Goal: Task Accomplishment & Management: Use online tool/utility

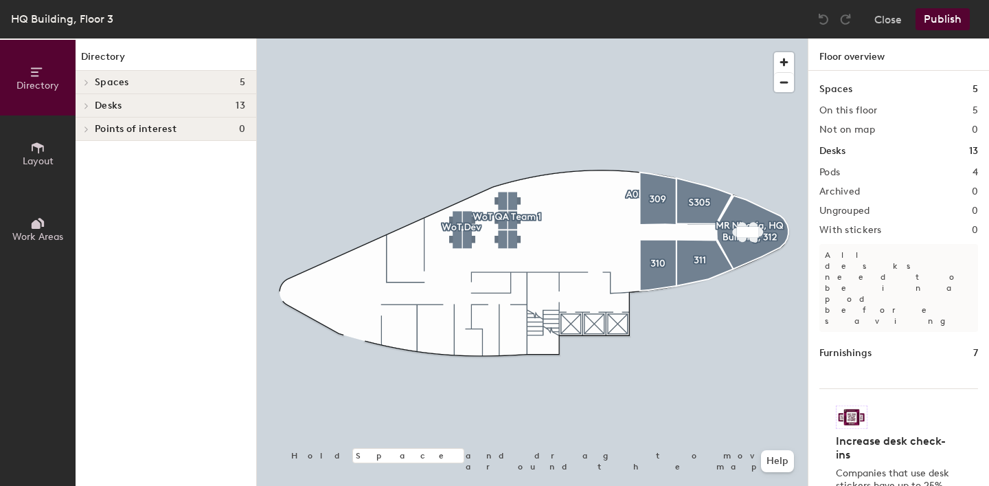
click at [108, 106] on span "Desks" at bounding box center [108, 105] width 27 height 11
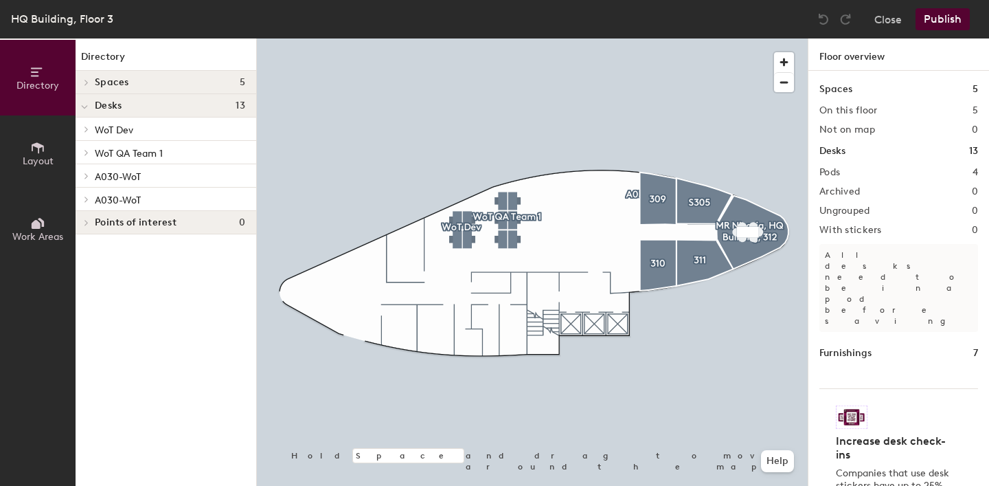
click at [122, 174] on span "A030-WoT" at bounding box center [118, 177] width 46 height 12
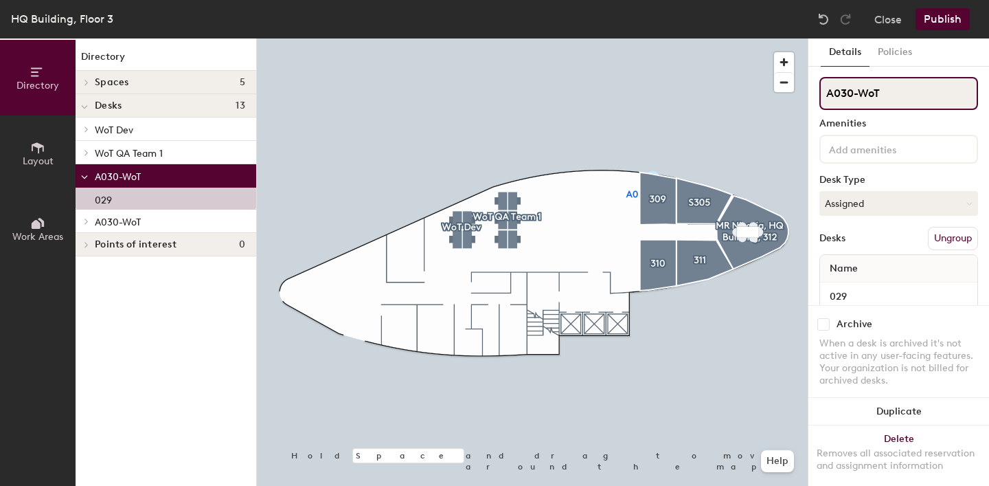
click at [928, 90] on input "A030-WoT" at bounding box center [898, 93] width 159 height 33
type input "A"
type input "302_Pod"
click at [956, 24] on button "Publish" at bounding box center [942, 19] width 54 height 22
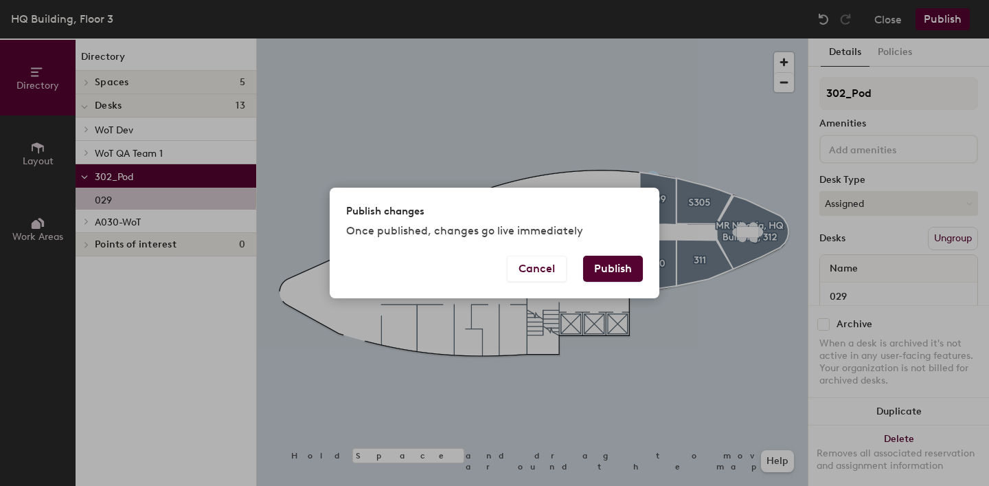
click at [635, 268] on button "Publish" at bounding box center [613, 268] width 60 height 26
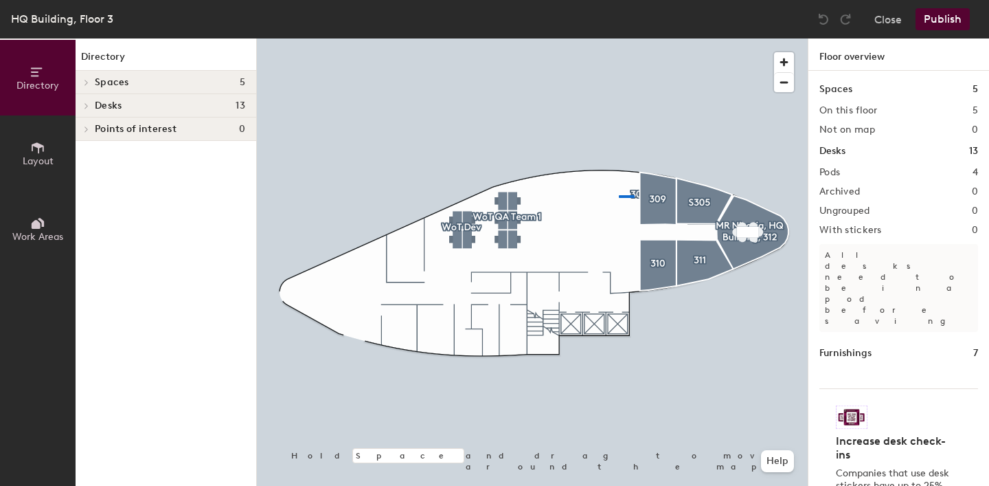
click at [619, 38] on div at bounding box center [532, 38] width 551 height 0
click at [85, 82] on icon at bounding box center [86, 82] width 5 height 7
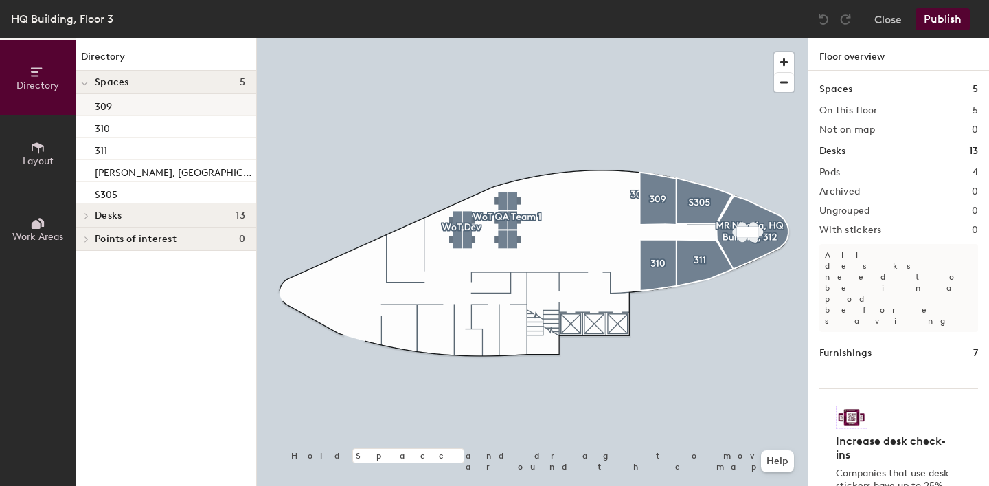
click at [106, 109] on p "309" at bounding box center [103, 105] width 17 height 16
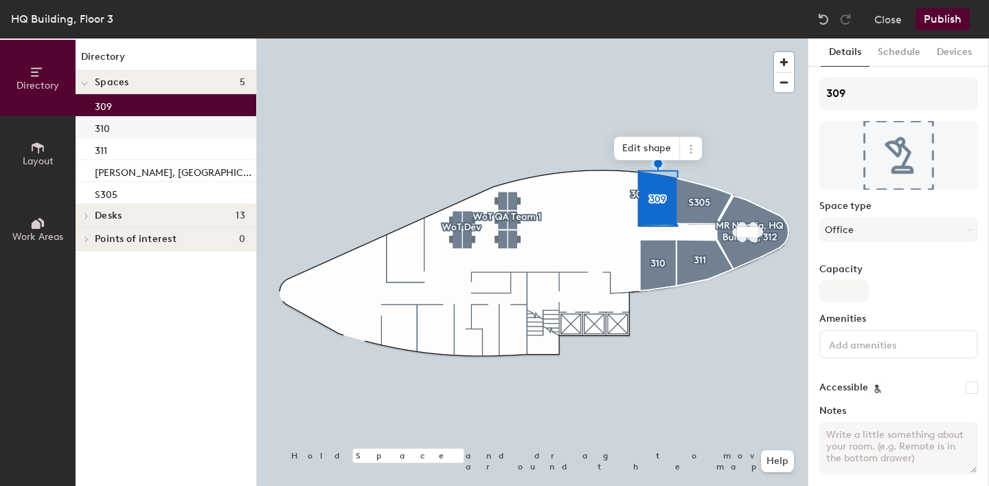
click at [111, 124] on div "310" at bounding box center [166, 127] width 181 height 22
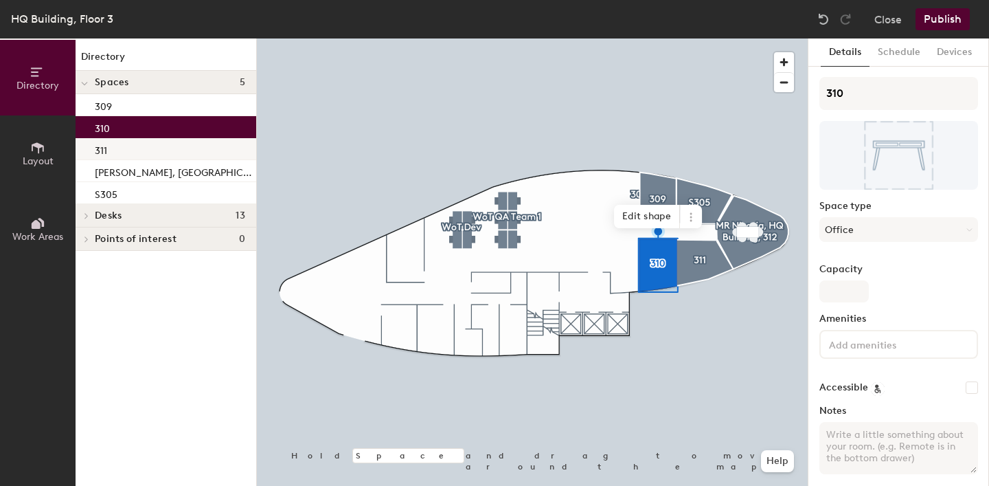
click at [117, 149] on div "311" at bounding box center [166, 149] width 181 height 22
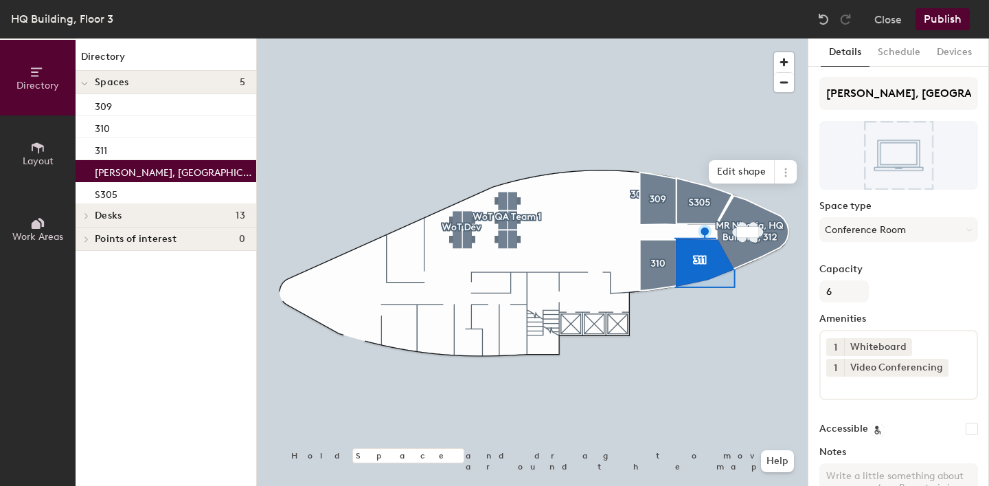
click at [120, 170] on p "[PERSON_NAME], [GEOGRAPHIC_DATA], 312" at bounding box center [174, 171] width 159 height 16
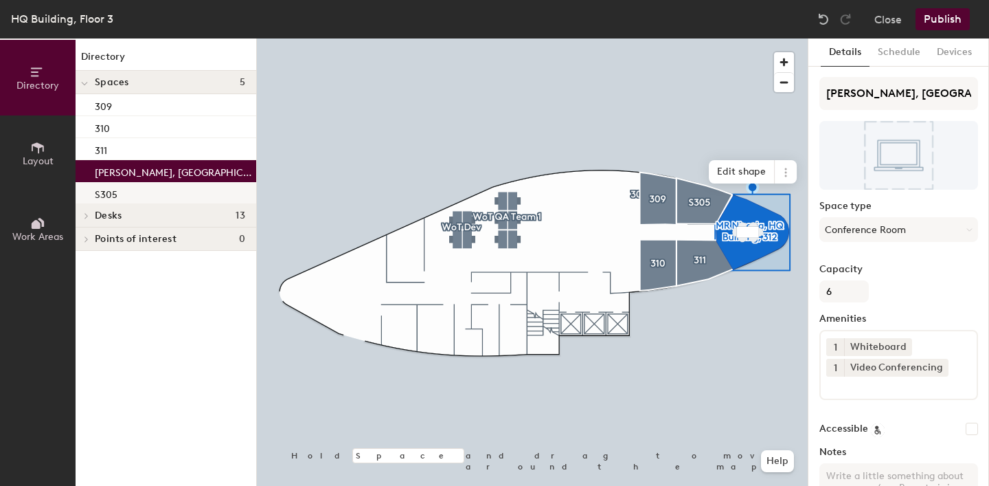
click at [117, 189] on div "S305" at bounding box center [166, 193] width 181 height 22
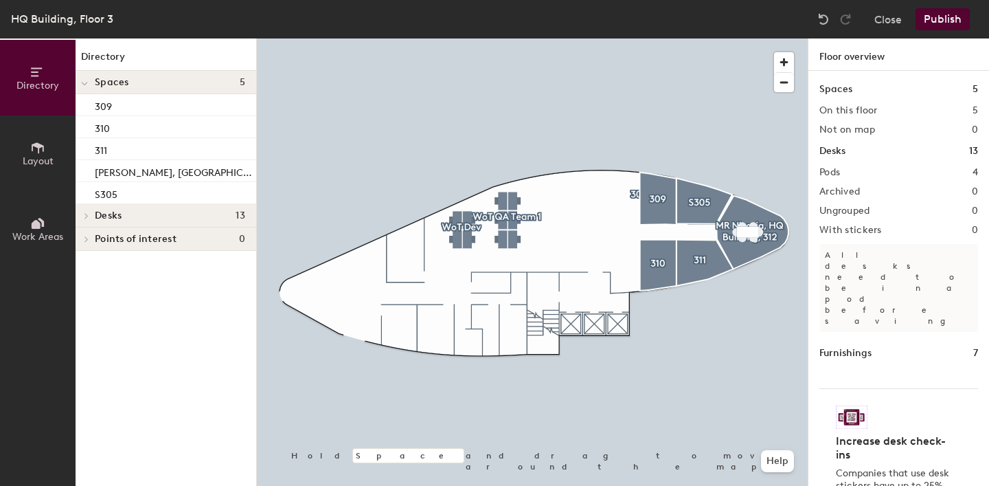
click at [87, 214] on icon at bounding box center [86, 215] width 5 height 7
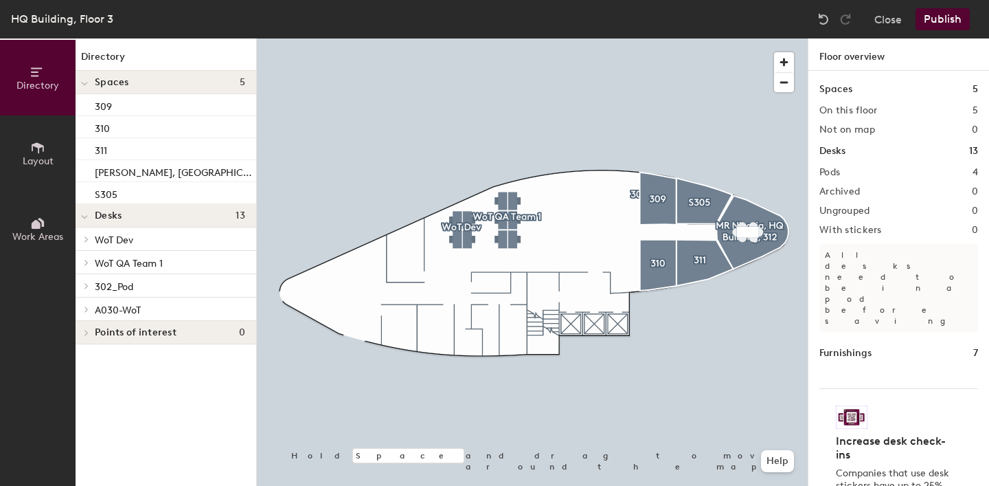
click at [113, 242] on span "WoT Dev" at bounding box center [114, 240] width 38 height 12
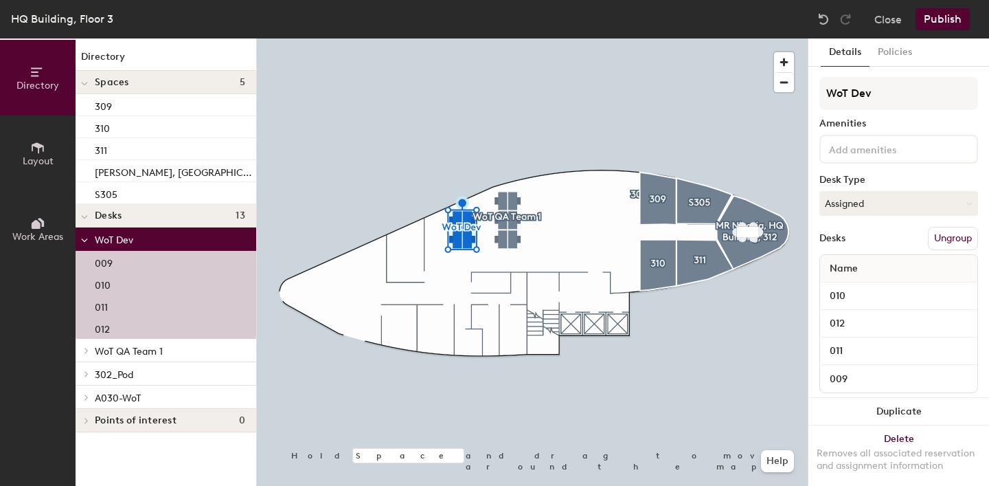
click at [113, 242] on span "WoT Dev" at bounding box center [114, 240] width 38 height 12
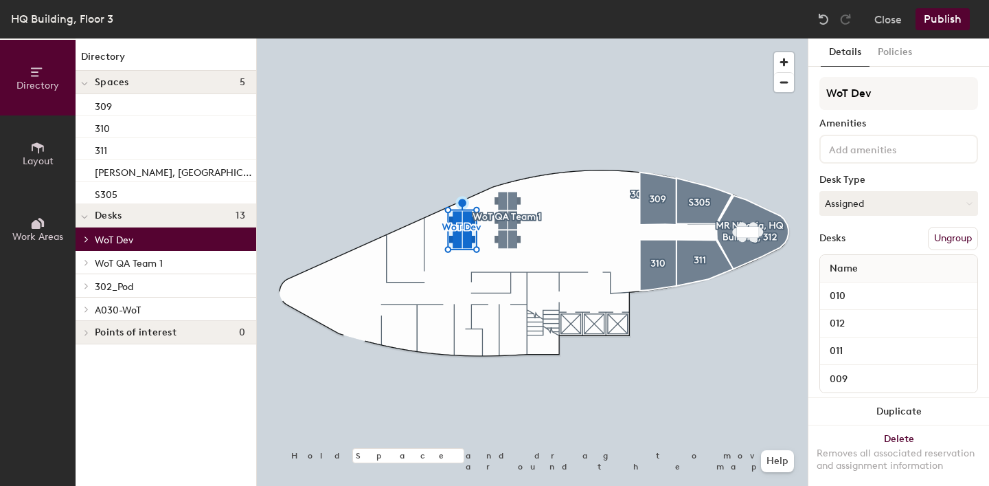
click at [113, 259] on span "WoT QA Team 1" at bounding box center [129, 264] width 68 height 12
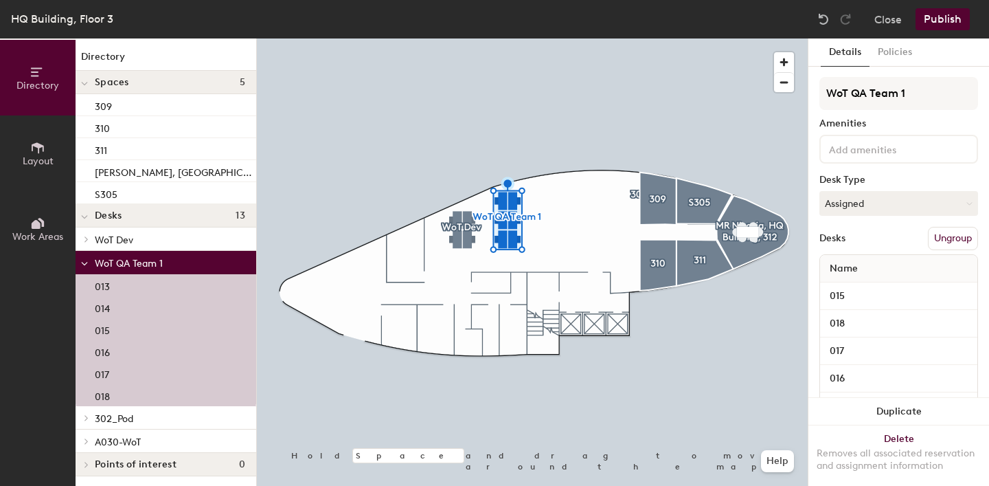
click at [113, 259] on span "WoT QA Team 1" at bounding box center [129, 264] width 68 height 12
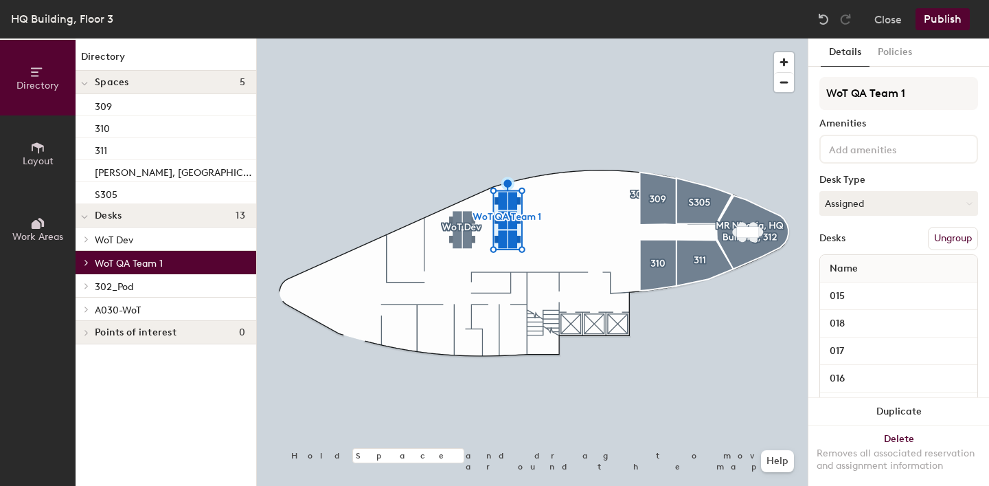
click at [114, 285] on span "302_Pod" at bounding box center [114, 287] width 38 height 12
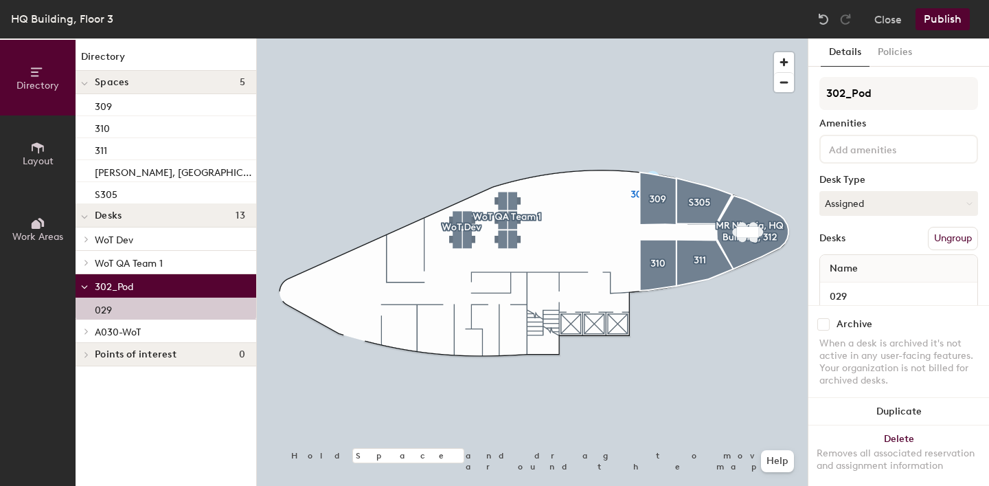
click at [85, 287] on icon at bounding box center [84, 286] width 7 height 5
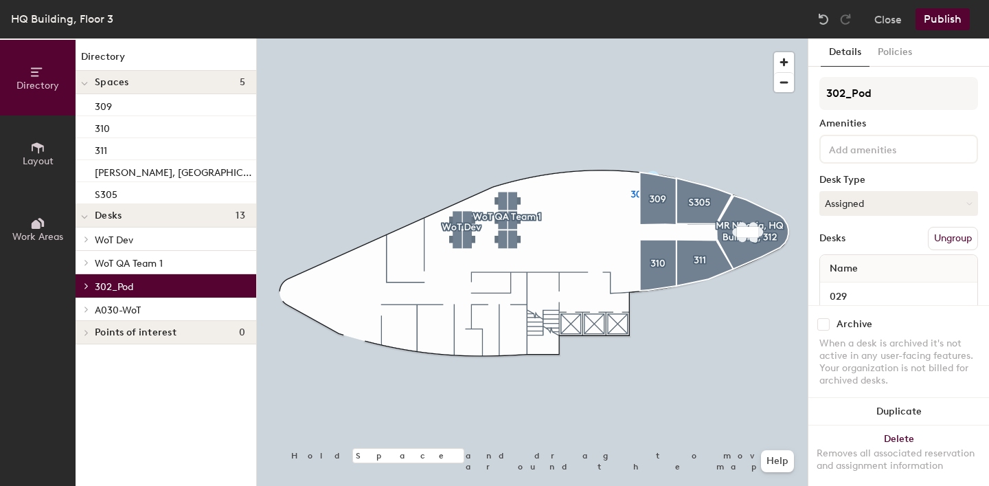
click at [104, 308] on span "A030-WoT" at bounding box center [118, 310] width 46 height 12
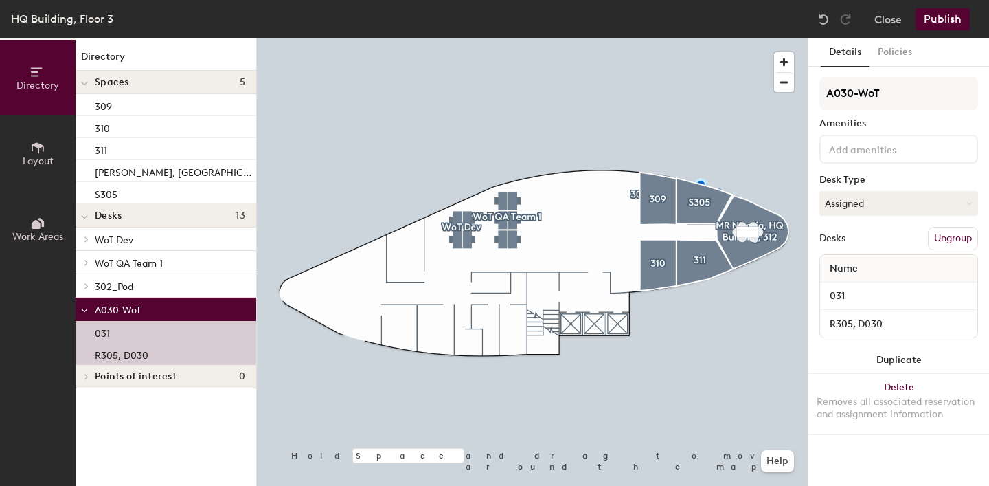
click at [104, 308] on span "A030-WoT" at bounding box center [118, 310] width 46 height 12
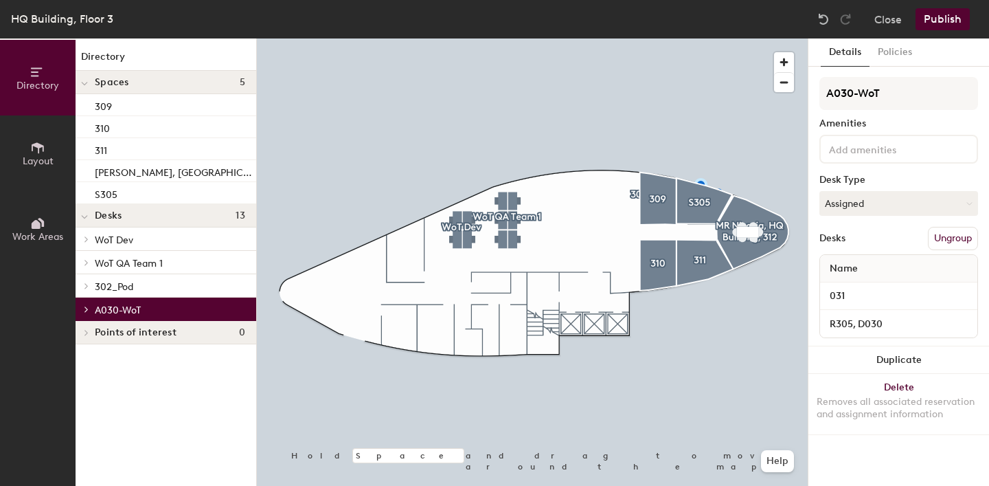
click at [90, 308] on span at bounding box center [86, 309] width 12 height 7
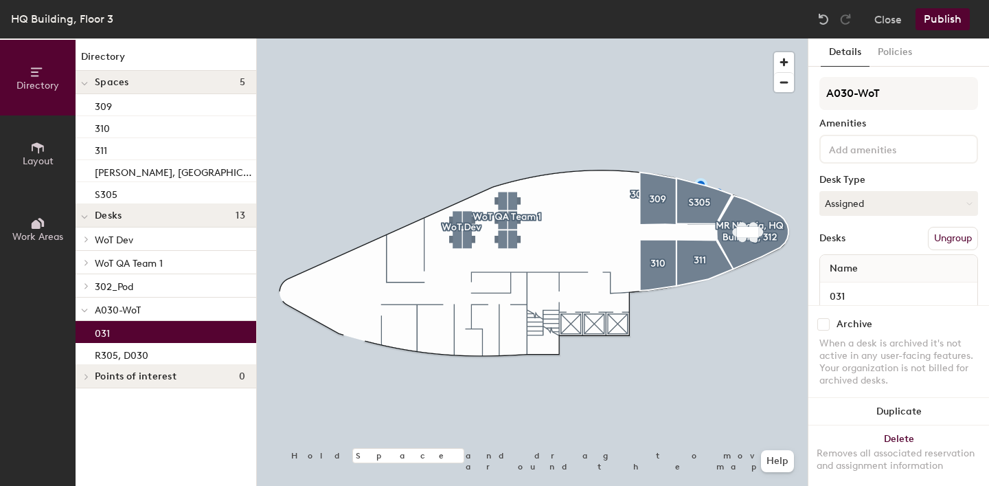
click at [122, 333] on div "031" at bounding box center [166, 332] width 181 height 22
click at [128, 347] on p "R305, D030" at bounding box center [122, 353] width 54 height 16
click at [127, 333] on div "031" at bounding box center [166, 332] width 181 height 22
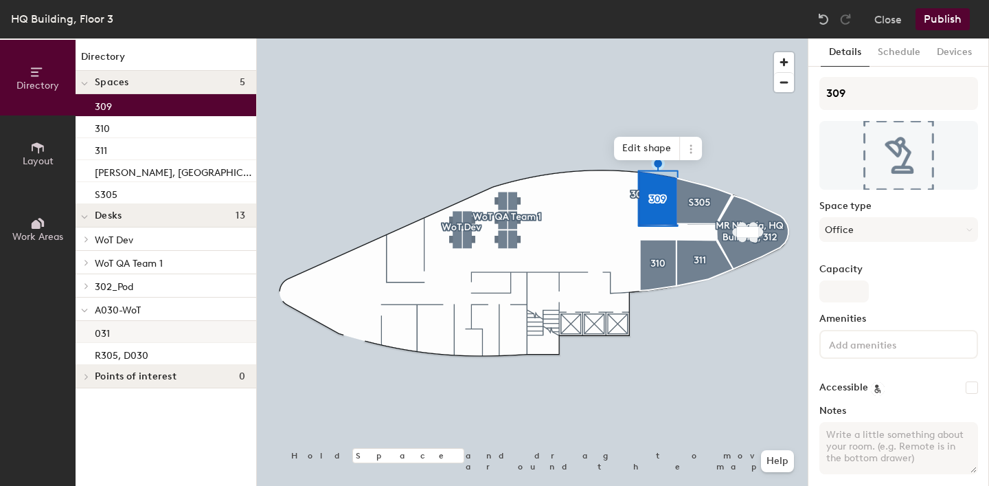
click at [117, 330] on div "031" at bounding box center [166, 332] width 181 height 22
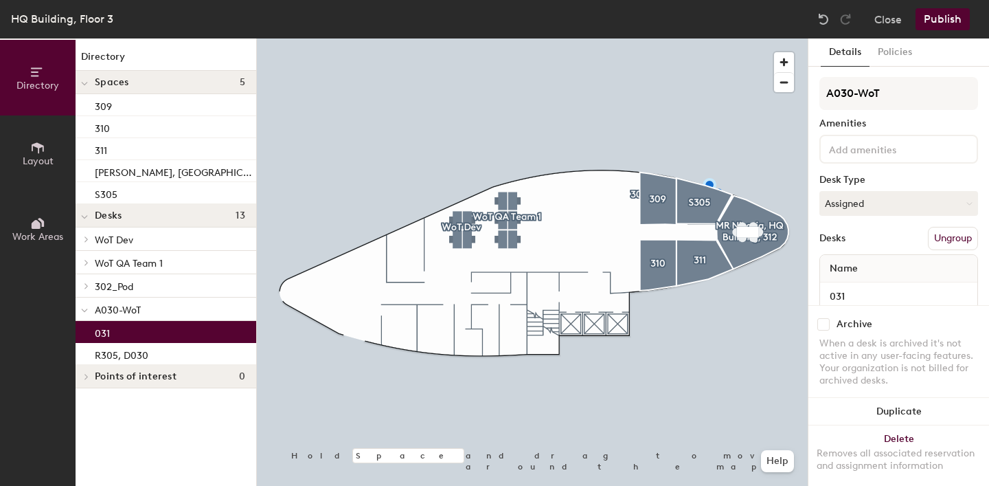
click at [120, 285] on span "302_Pod" at bounding box center [114, 287] width 38 height 12
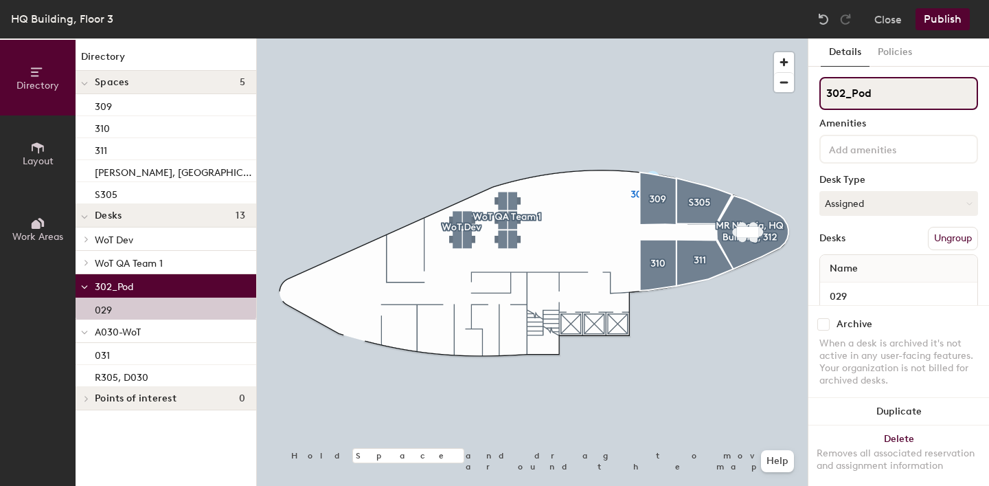
click at [845, 97] on input "302_Pod" at bounding box center [898, 93] width 159 height 33
type input "309_Pod"
click at [942, 23] on button "Publish" at bounding box center [942, 19] width 54 height 22
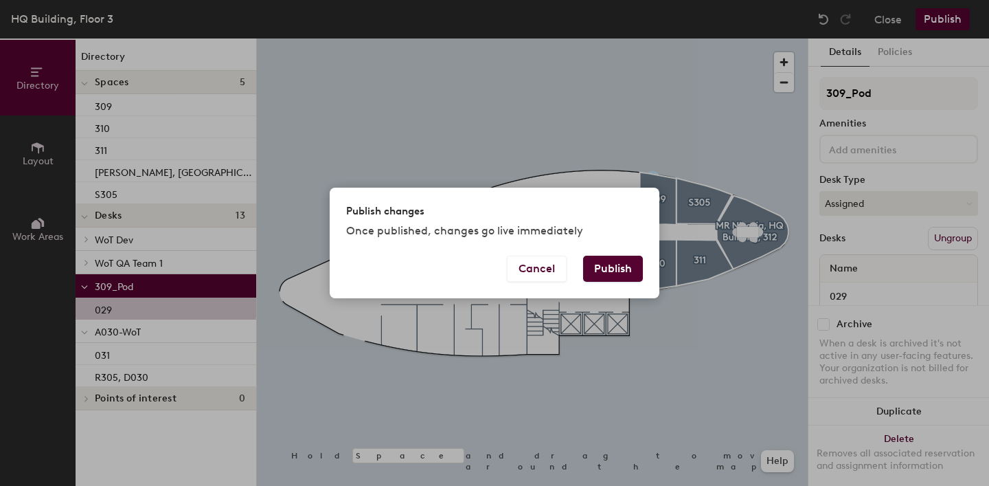
click at [625, 260] on button "Publish" at bounding box center [613, 268] width 60 height 26
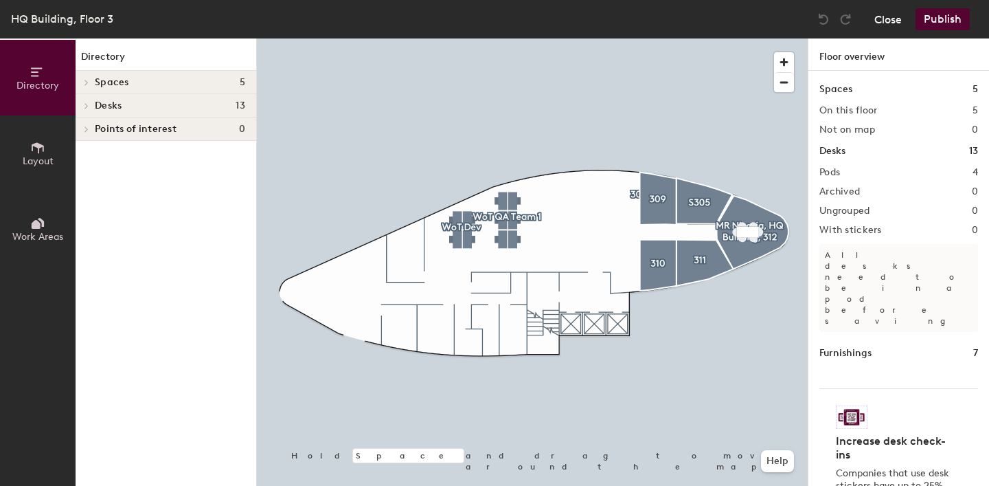
click at [892, 17] on button "Close" at bounding box center [887, 19] width 27 height 22
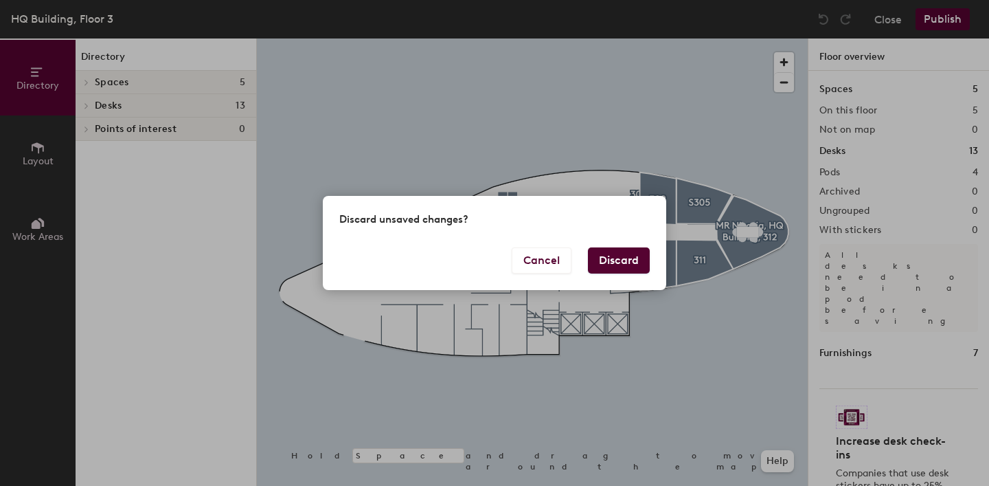
click at [621, 265] on button "Discard" at bounding box center [619, 260] width 62 height 26
